Goal: Find specific page/section: Find specific page/section

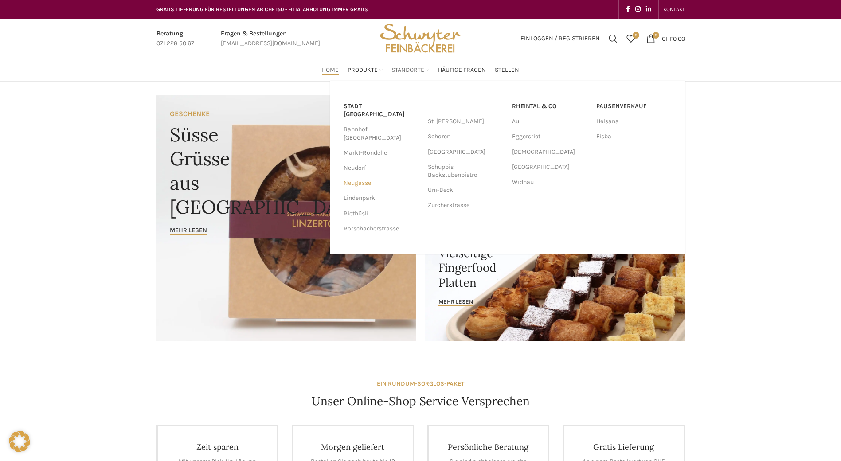
click at [360, 175] on link "Neugasse" at bounding box center [380, 182] width 75 height 15
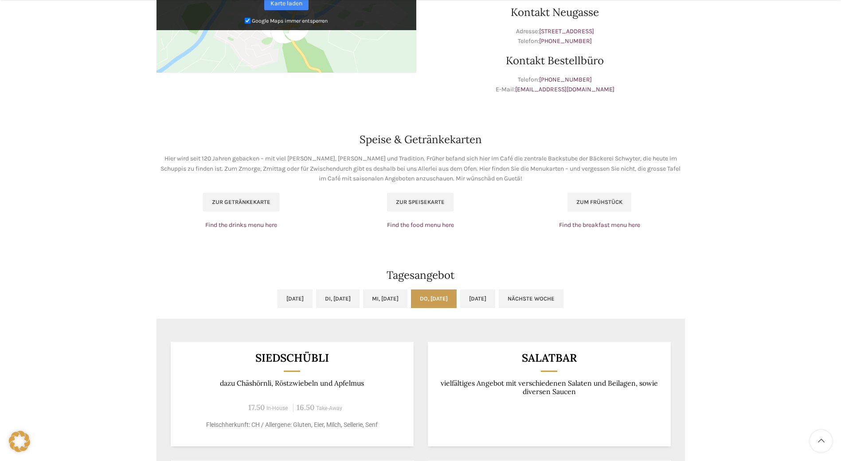
scroll to position [665, 0]
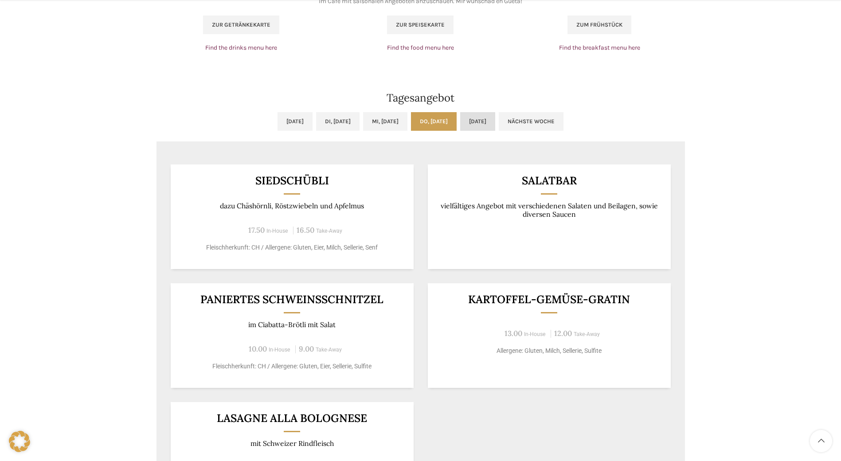
click at [495, 121] on link "[DATE]" at bounding box center [477, 121] width 35 height 19
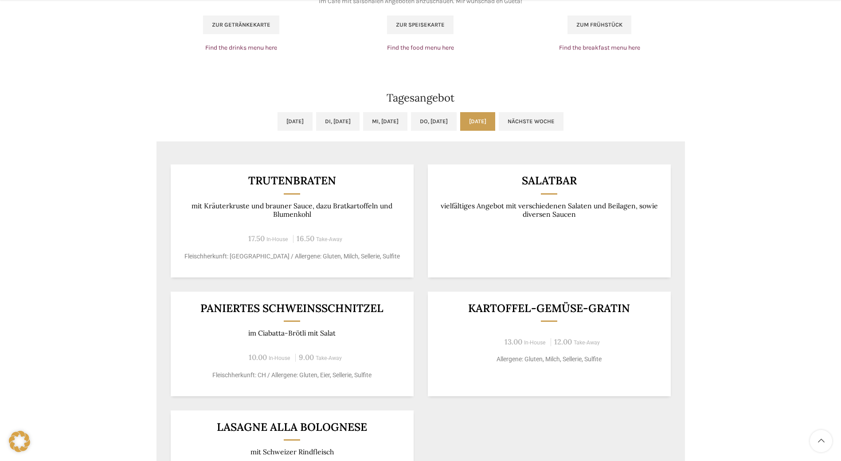
click at [560, 121] on link "Nächste Woche" at bounding box center [531, 121] width 65 height 19
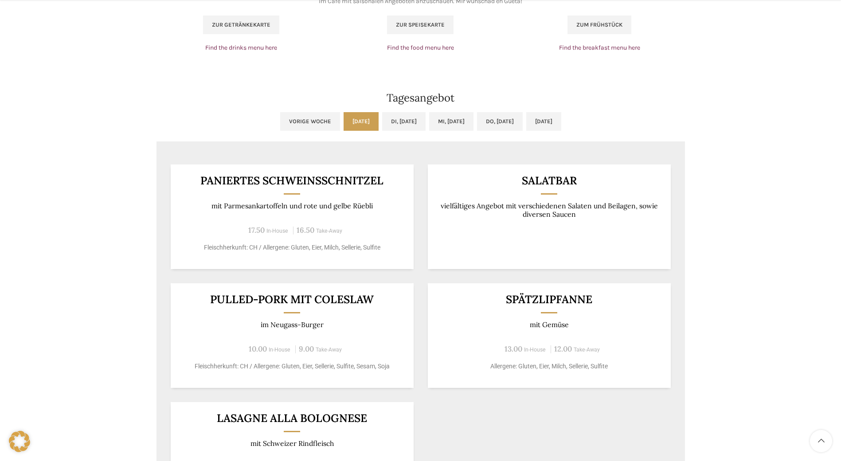
click at [343, 121] on link "Mo, 25.08.2025" at bounding box center [360, 121] width 35 height 19
click at [393, 126] on link "Di, 26.08.2025" at bounding box center [403, 121] width 43 height 19
click at [463, 120] on link "Mi, 27.08.2025" at bounding box center [451, 121] width 44 height 19
click at [511, 118] on link "Do, 28.08.2025" at bounding box center [500, 121] width 46 height 19
click at [561, 116] on link "Fr, 29.08.2025" at bounding box center [543, 121] width 35 height 19
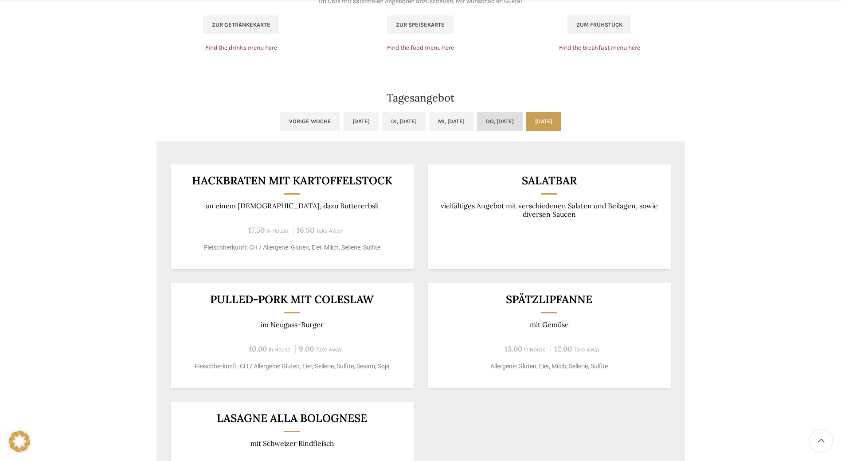
click at [518, 118] on link "Do, 28.08.2025" at bounding box center [500, 121] width 46 height 19
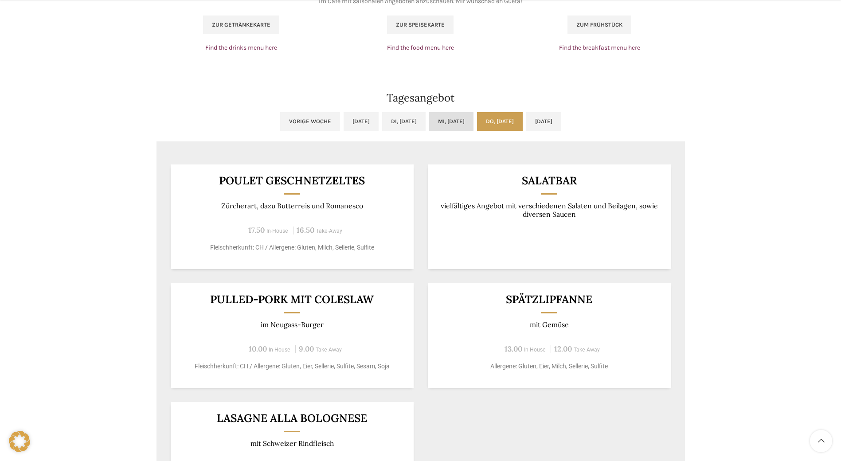
click at [434, 121] on link "Mi, 27.08.2025" at bounding box center [451, 121] width 44 height 19
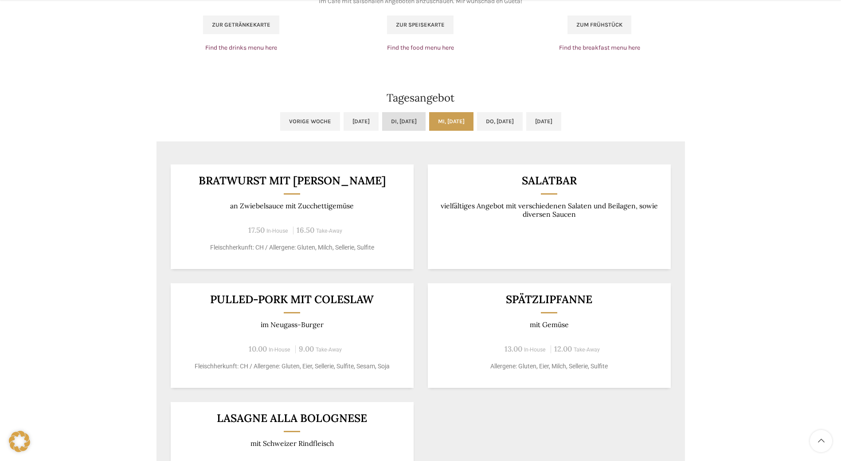
drag, startPoint x: 386, startPoint y: 123, endPoint x: 334, endPoint y: 127, distance: 52.4
click at [386, 123] on link "Di, 26.08.2025" at bounding box center [403, 121] width 43 height 19
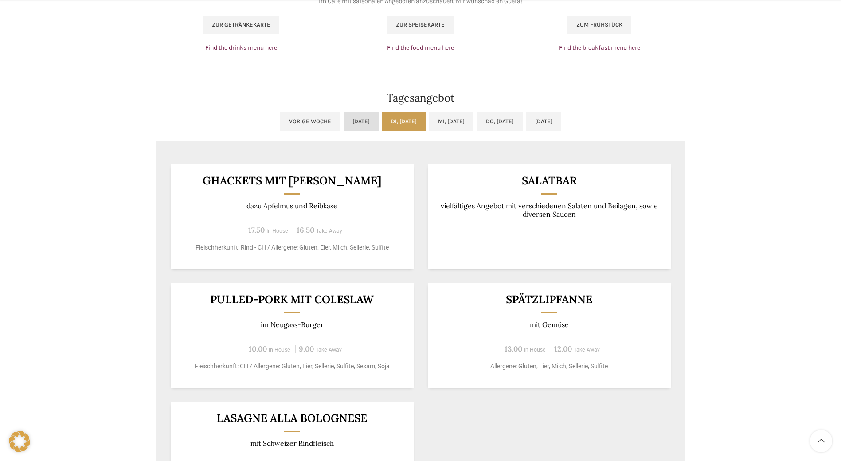
click at [343, 124] on link "Mo, 25.08.2025" at bounding box center [360, 121] width 35 height 19
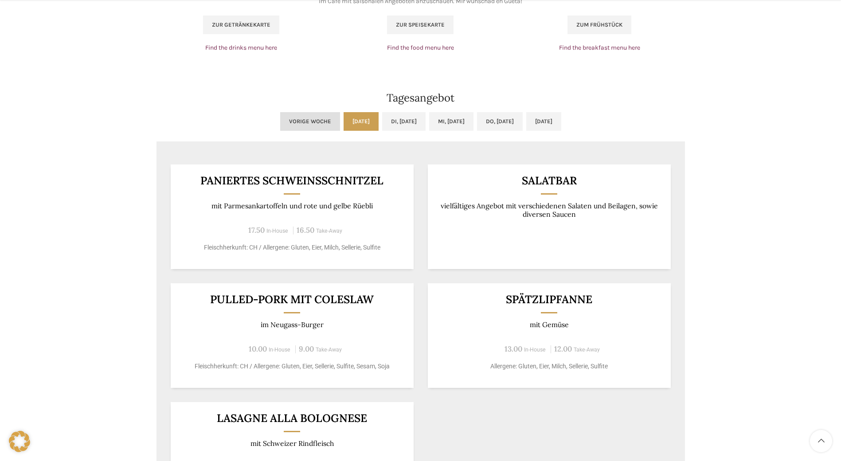
click at [280, 122] on link "Vorige Woche" at bounding box center [310, 121] width 60 height 19
